Goal: Task Accomplishment & Management: Manage account settings

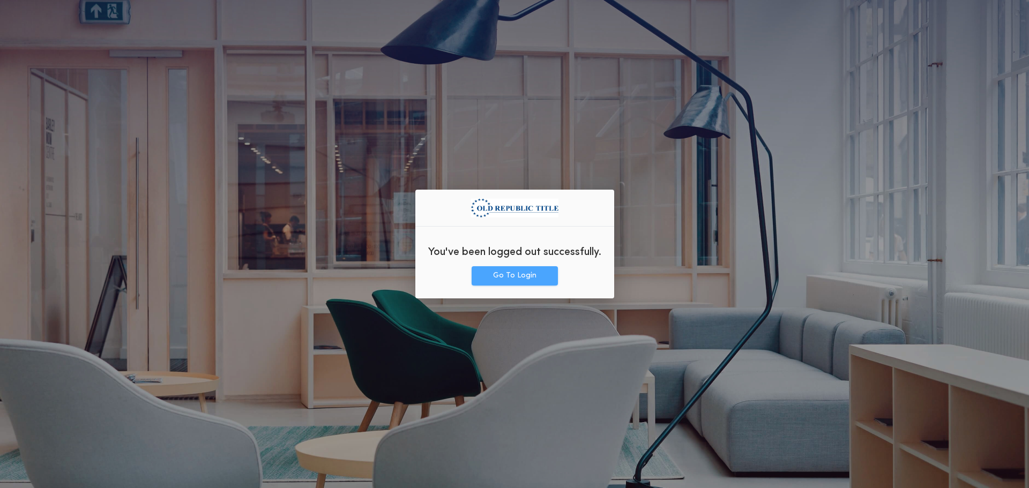
click at [528, 280] on button "Go To Login" at bounding box center [515, 275] width 86 height 19
click at [515, 284] on button "Go To Login" at bounding box center [515, 275] width 86 height 19
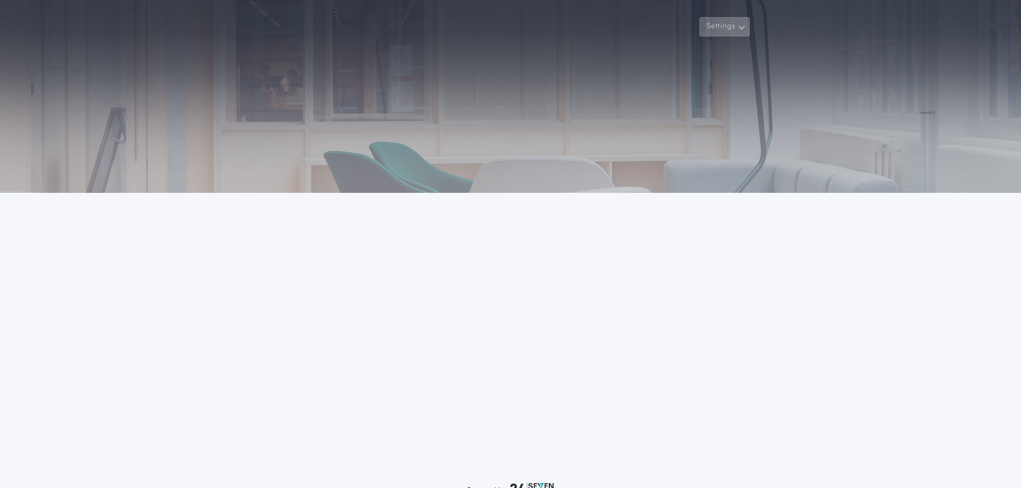
click at [714, 25] on button "Settings" at bounding box center [725, 26] width 50 height 19
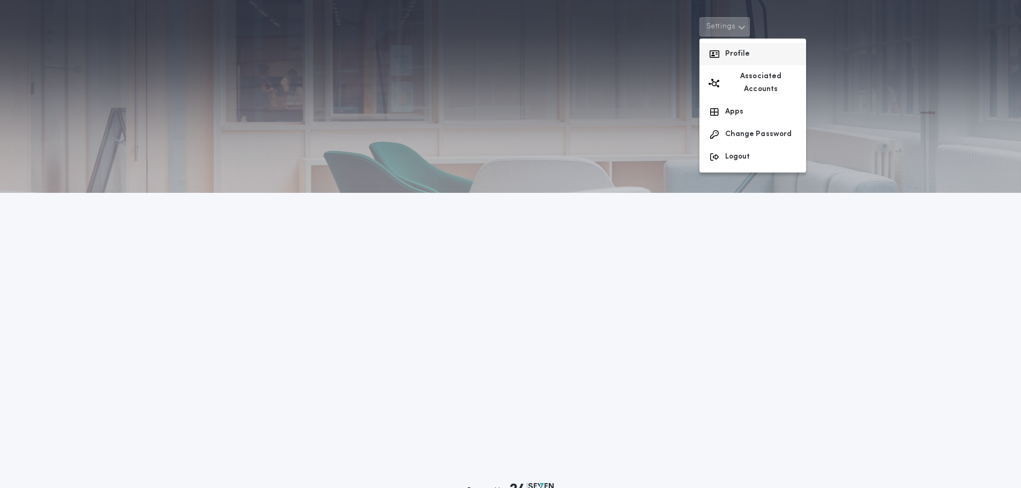
click at [737, 58] on button "Profile" at bounding box center [753, 54] width 107 height 23
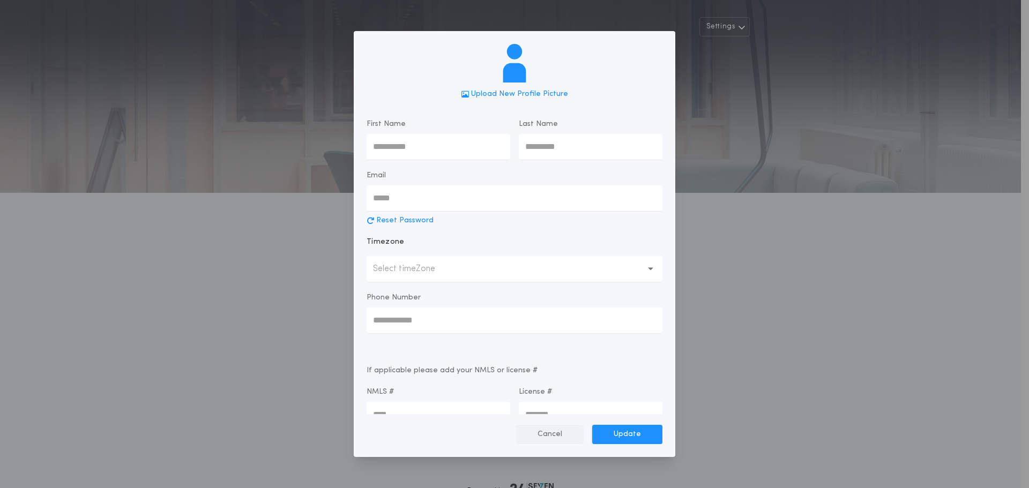
click at [566, 435] on button "Cancel" at bounding box center [550, 434] width 68 height 19
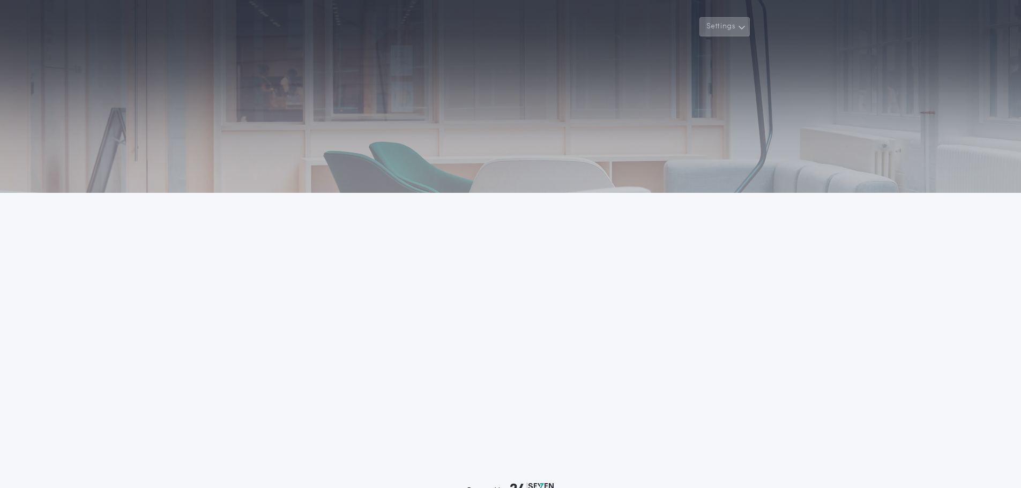
click at [728, 33] on button "Settings" at bounding box center [725, 26] width 50 height 19
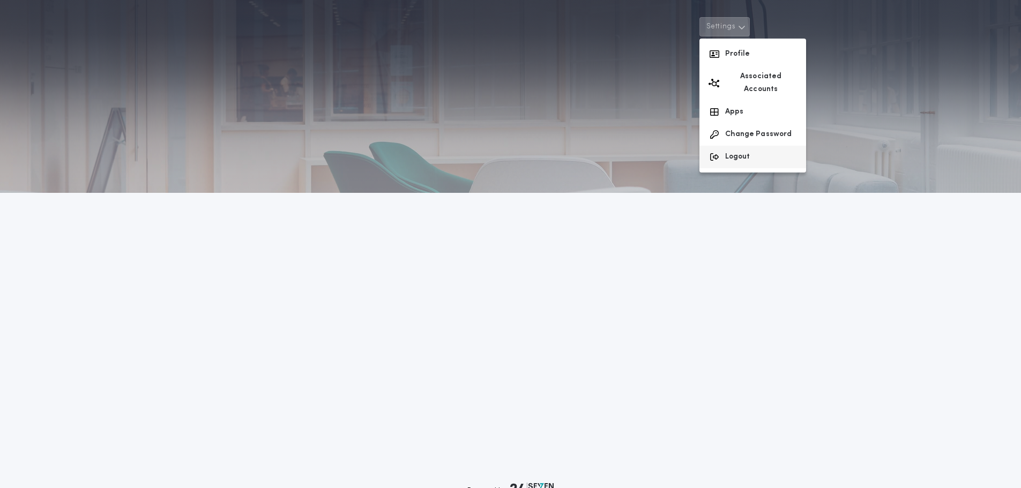
click at [729, 146] on button "Logout" at bounding box center [753, 157] width 107 height 23
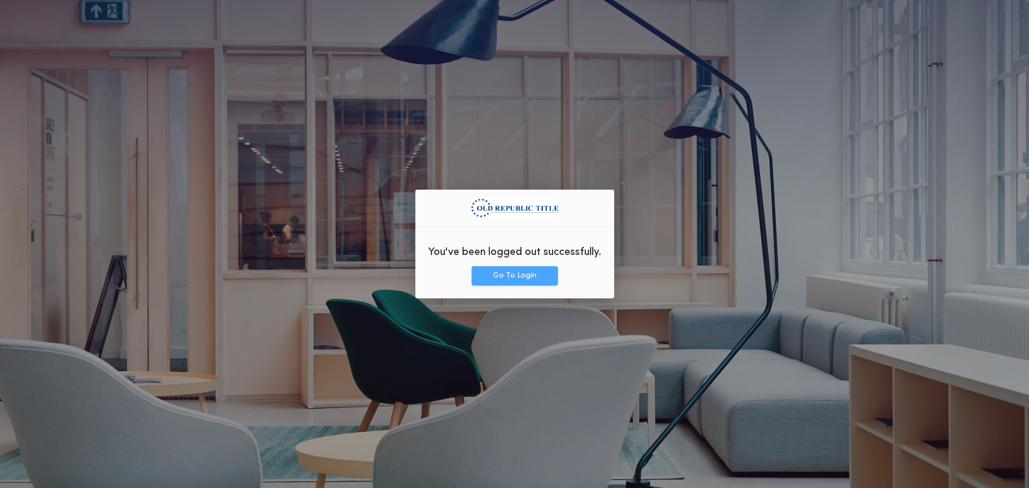
click at [511, 270] on button "Go To Login" at bounding box center [515, 275] width 86 height 19
click at [527, 286] on div "You've been logged out successfully. Go To Login" at bounding box center [514, 244] width 199 height 109
click at [527, 281] on button "Go To Login" at bounding box center [515, 275] width 86 height 19
click at [527, 279] on button "Go To Login" at bounding box center [515, 275] width 86 height 19
click at [529, 266] on button "Go To Login" at bounding box center [515, 275] width 86 height 19
